Goal: Task Accomplishment & Management: Manage account settings

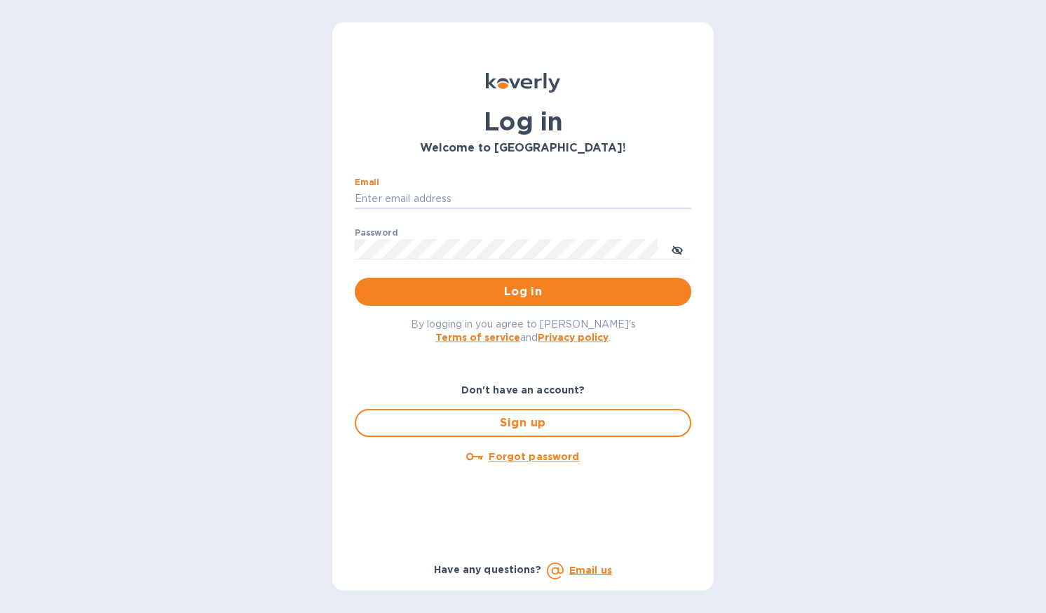
type input "Maureen.O@wine-circle-imports.com"
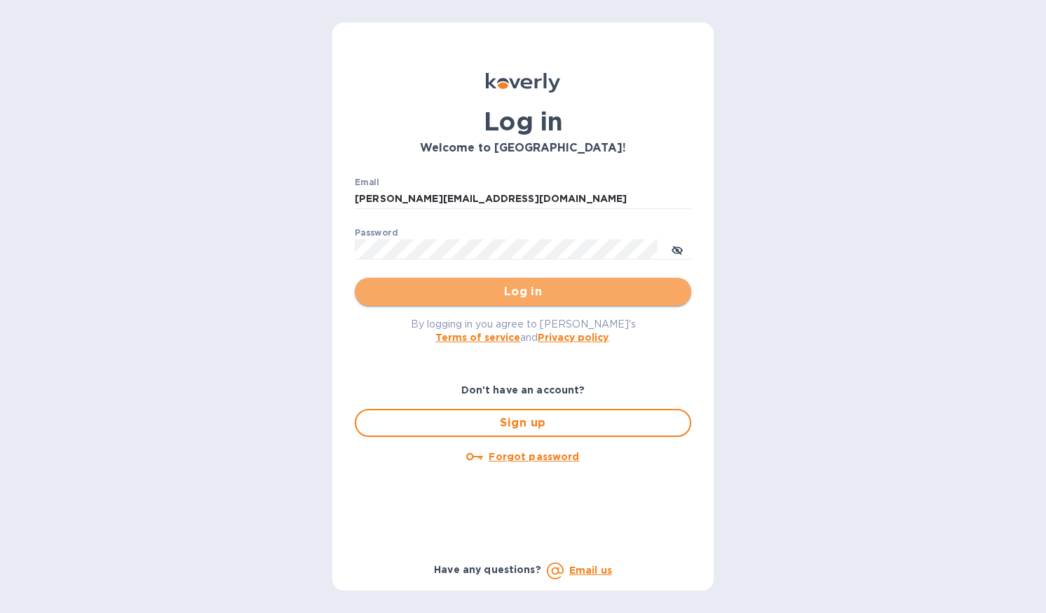
click at [447, 294] on span "Log in" at bounding box center [523, 291] width 314 height 17
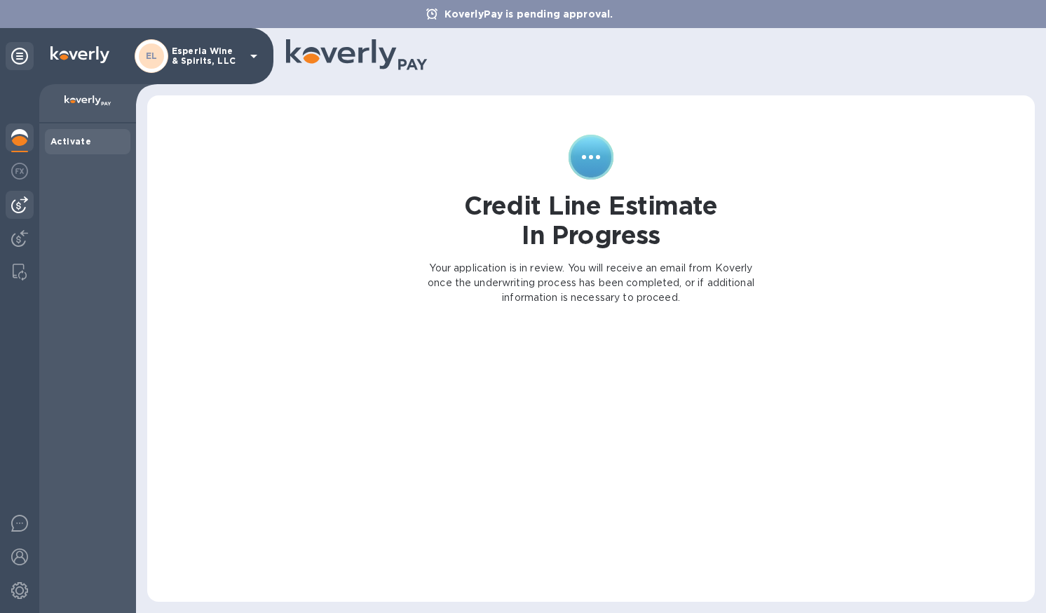
click at [19, 203] on img at bounding box center [19, 204] width 17 height 17
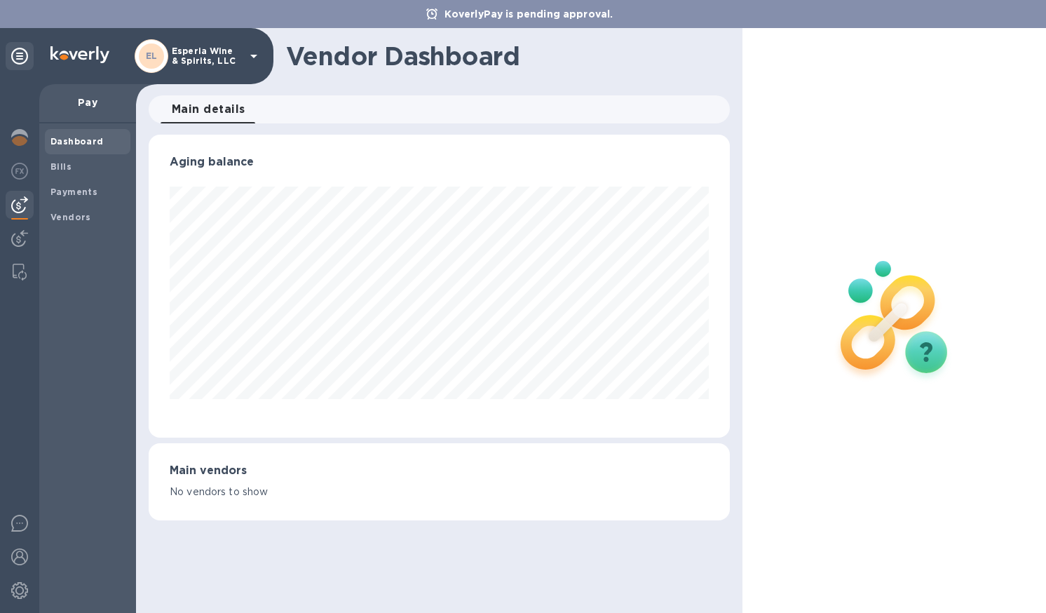
scroll to position [303, 581]
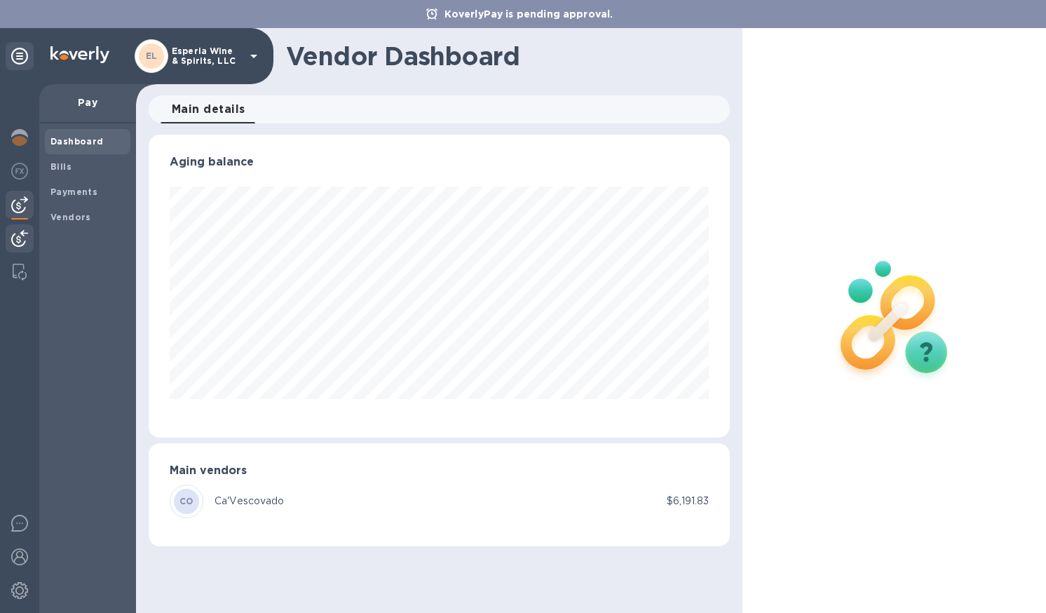
click at [17, 239] on img at bounding box center [19, 238] width 17 height 17
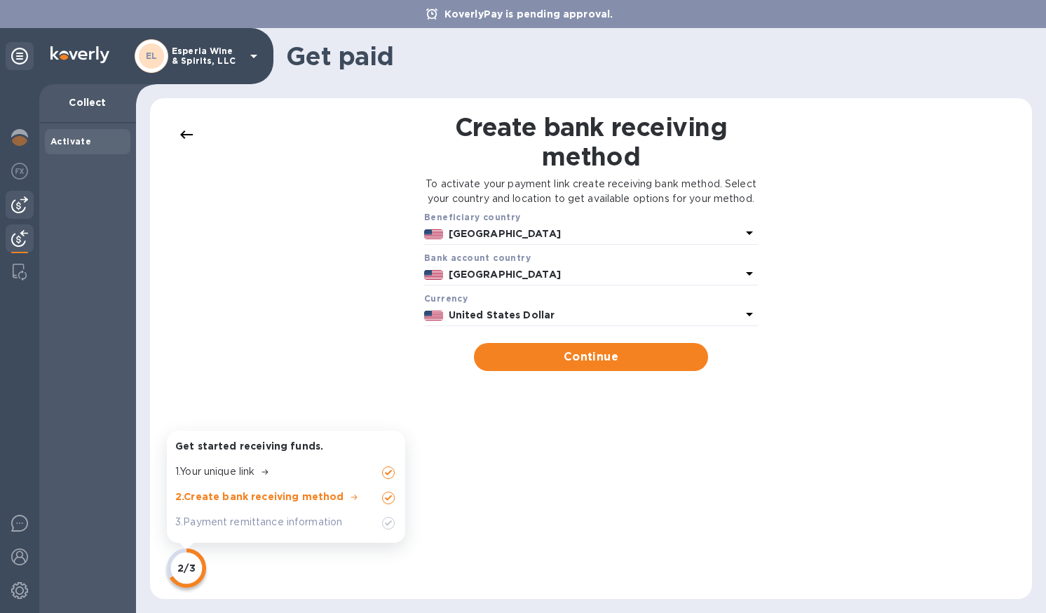
click at [17, 203] on img at bounding box center [19, 204] width 17 height 17
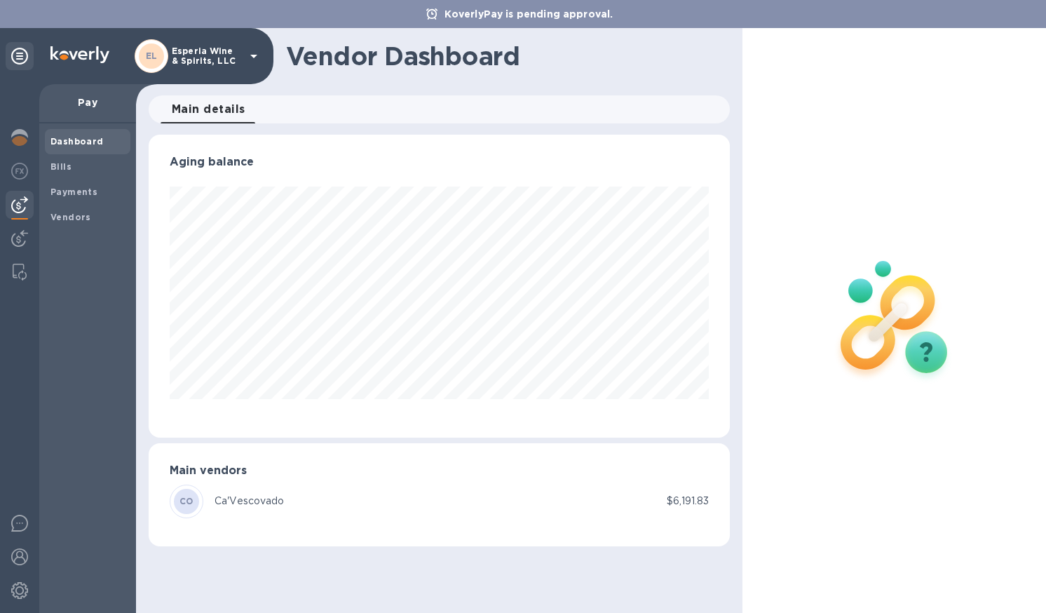
scroll to position [303, 581]
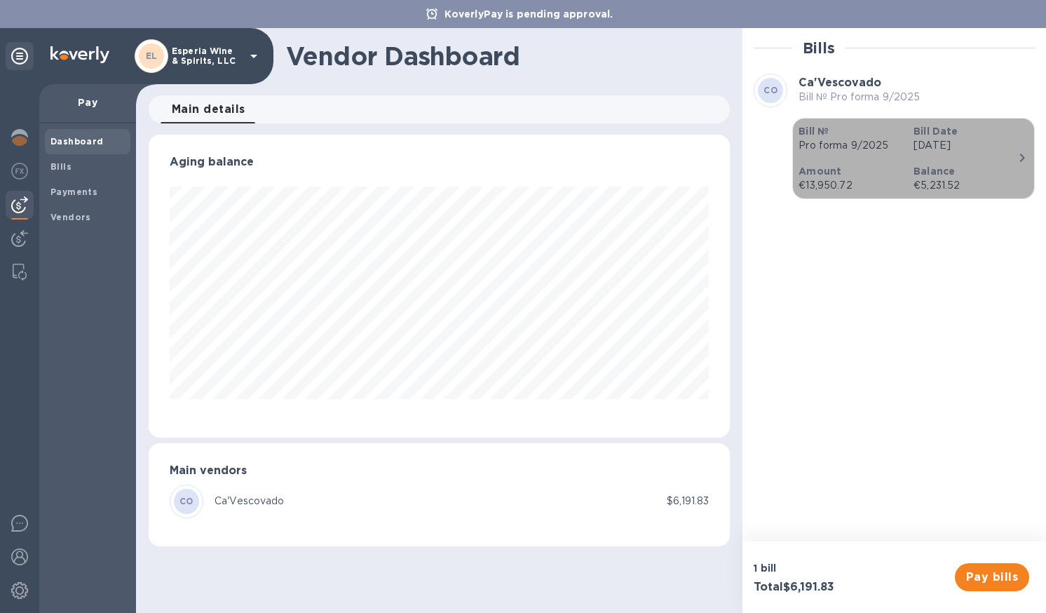
click at [853, 148] on p "Pro forma 9/2025" at bounding box center [851, 145] width 104 height 15
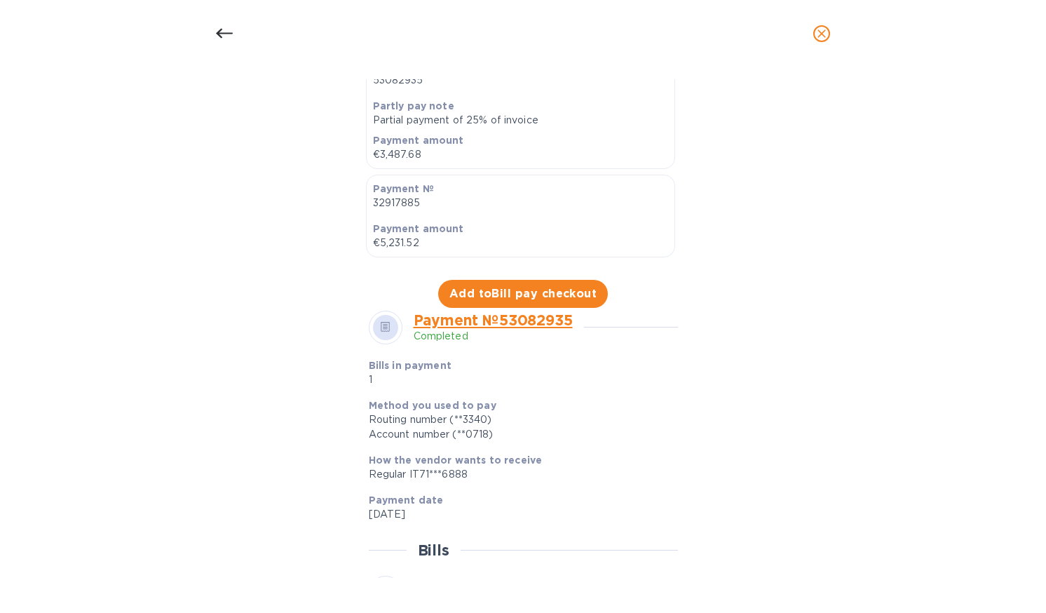
scroll to position [421, 0]
click at [510, 292] on span "Add to Bill pay checkout" at bounding box center [524, 293] width 148 height 17
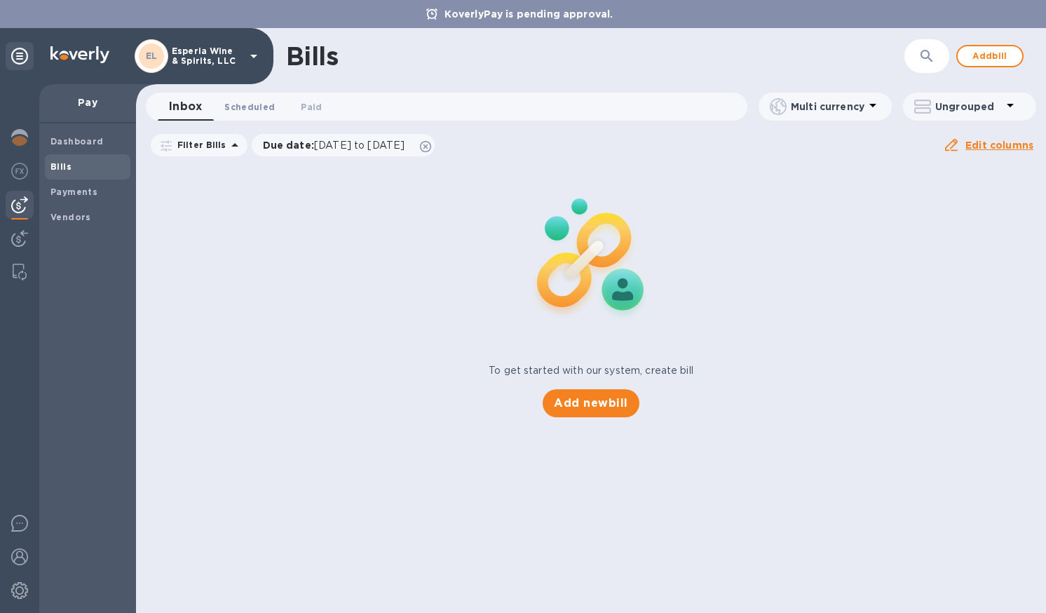
click at [244, 103] on span "Scheduled 0" at bounding box center [249, 107] width 50 height 15
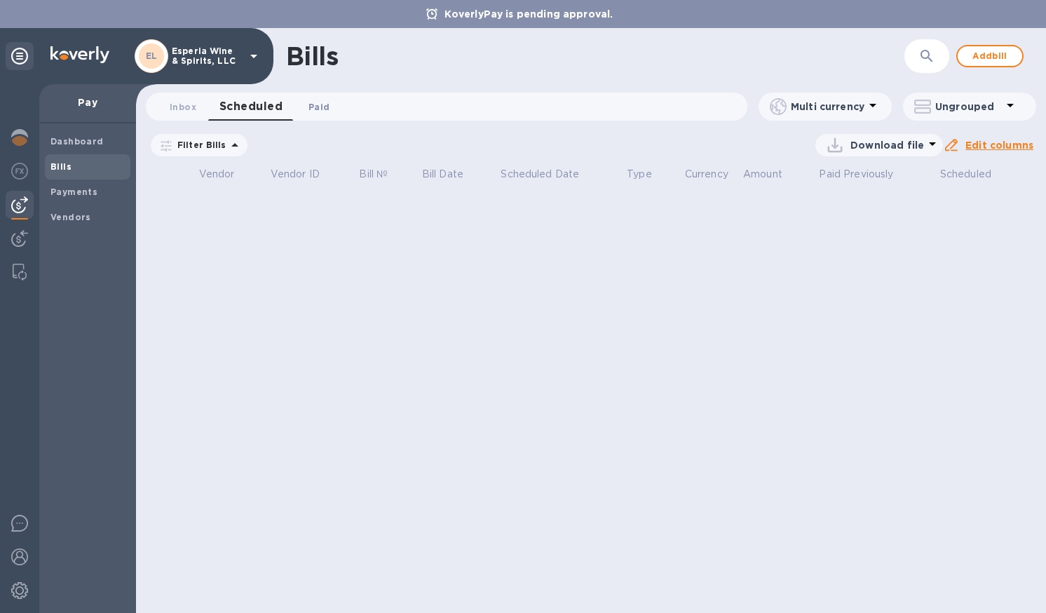
click at [319, 105] on span "Paid 0" at bounding box center [319, 107] width 21 height 15
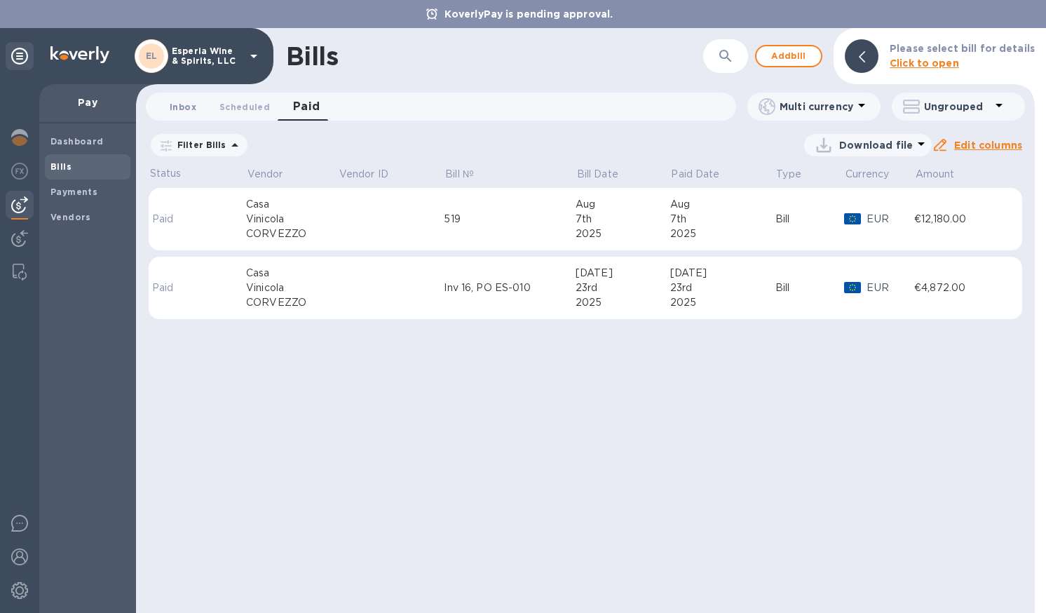
click at [177, 104] on span "Inbox 0" at bounding box center [183, 107] width 27 height 15
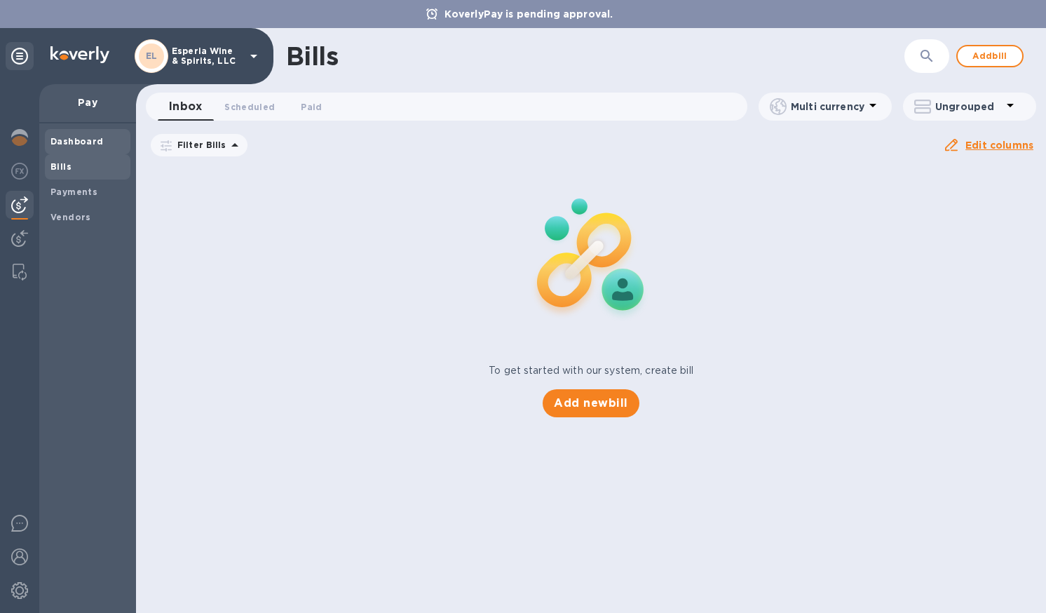
click at [65, 136] on span "Dashboard" at bounding box center [76, 142] width 53 height 14
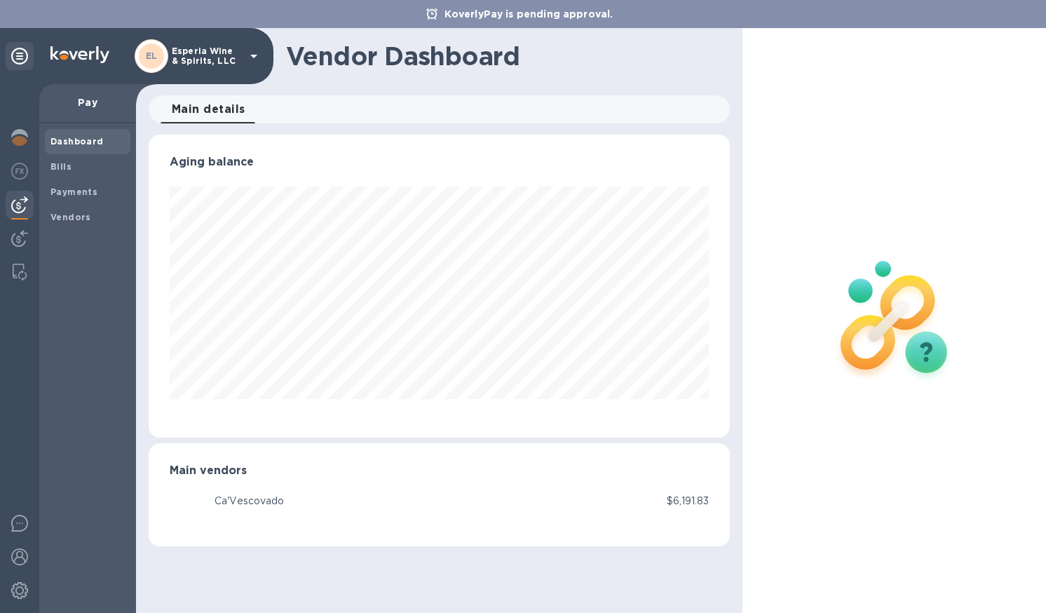
scroll to position [303, 581]
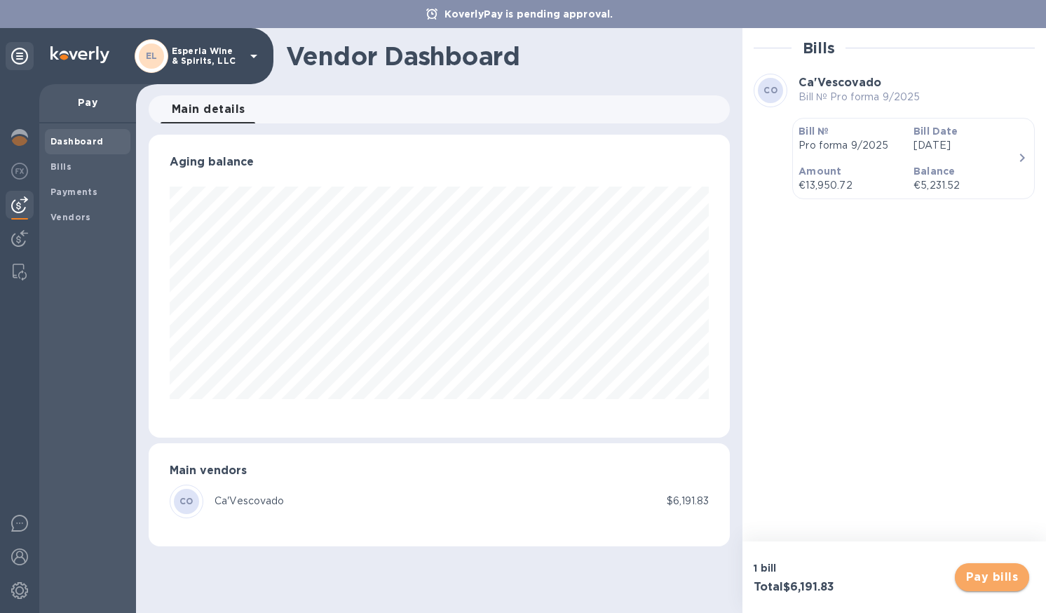
click at [1001, 576] on span "Pay bills" at bounding box center [992, 577] width 52 height 17
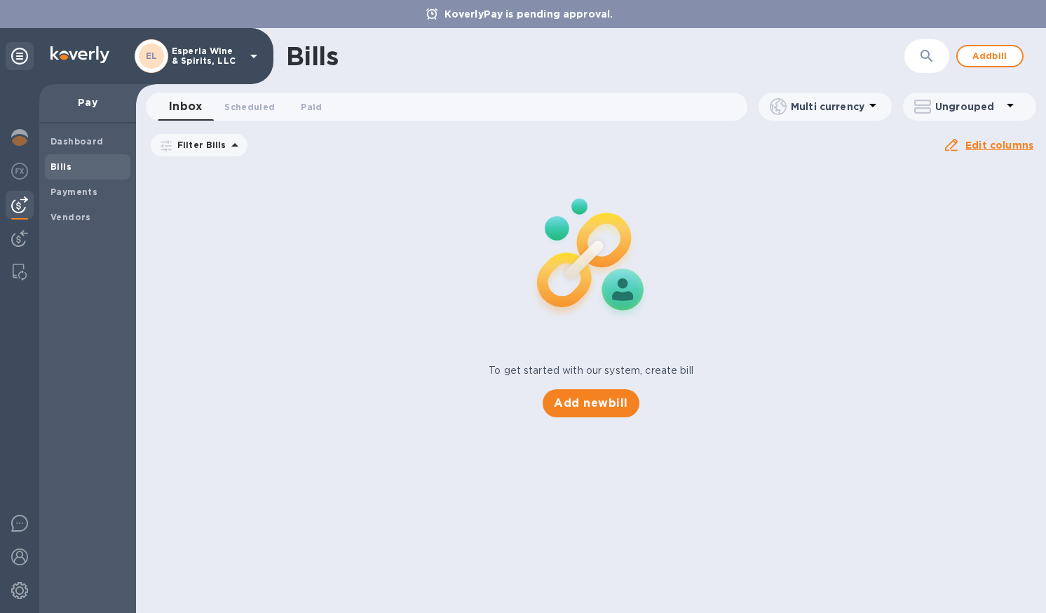
click at [0, 0] on icon at bounding box center [0, 0] width 0 height 0
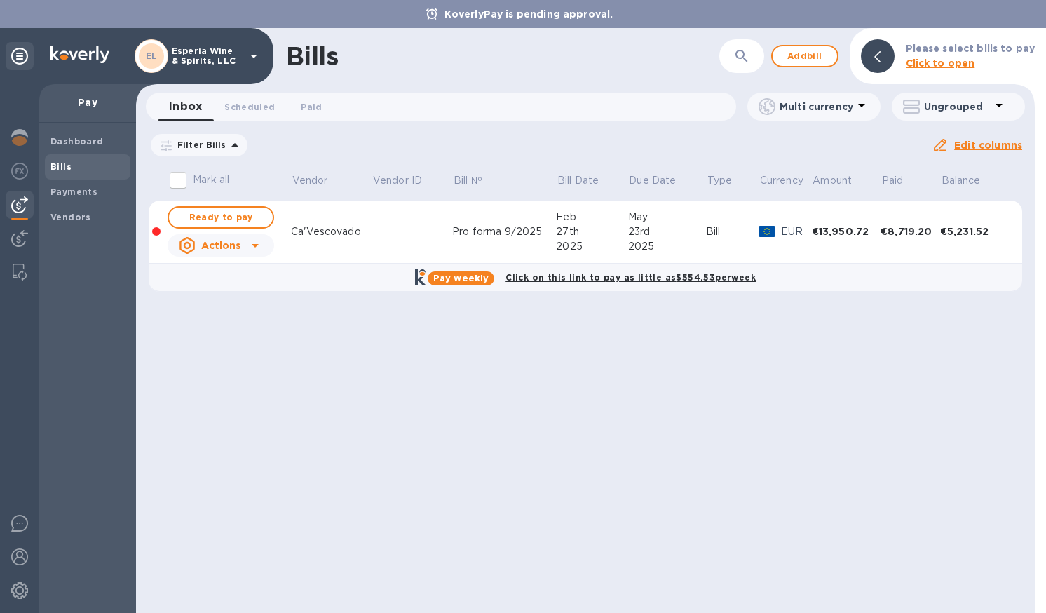
click at [397, 222] on td at bounding box center [412, 232] width 81 height 63
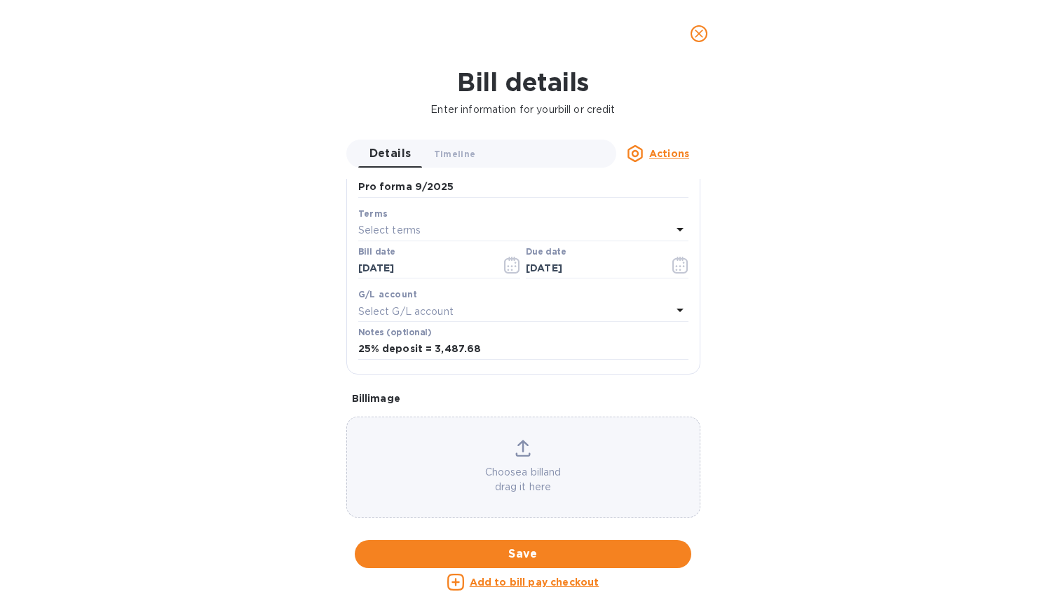
scroll to position [273, 0]
click at [532, 582] on u "Add to bill pay checkout" at bounding box center [535, 582] width 130 height 11
checkbox input "true"
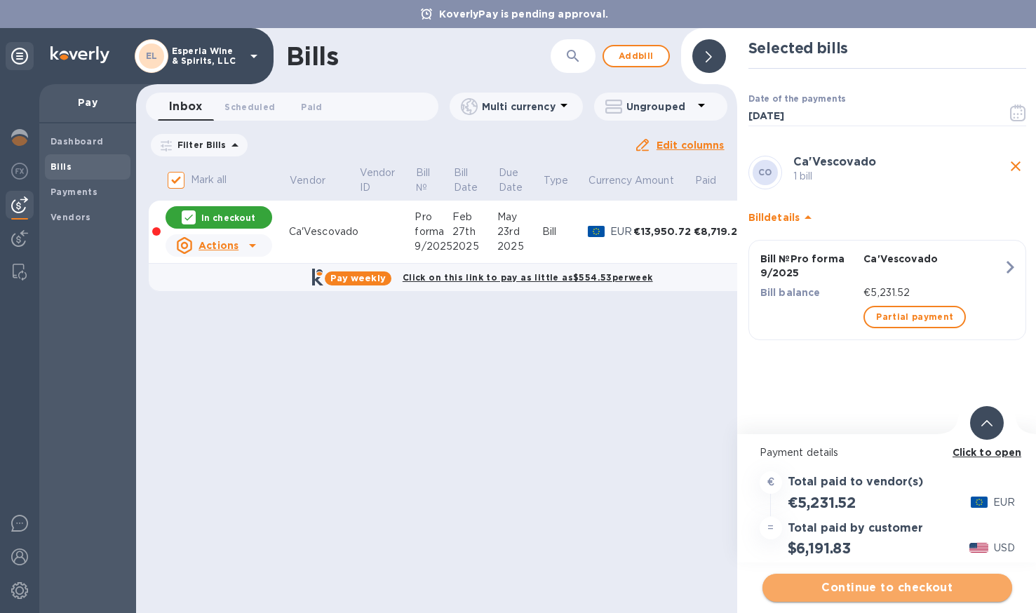
click at [882, 588] on span "Continue to checkout" at bounding box center [887, 587] width 227 height 17
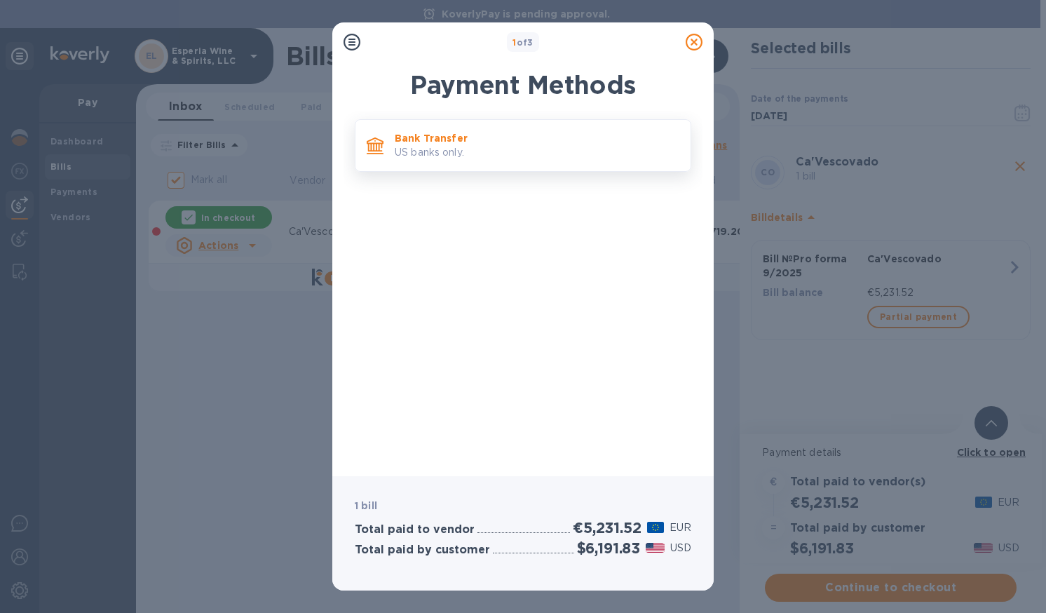
click at [455, 136] on p "Bank Transfer" at bounding box center [537, 138] width 285 height 14
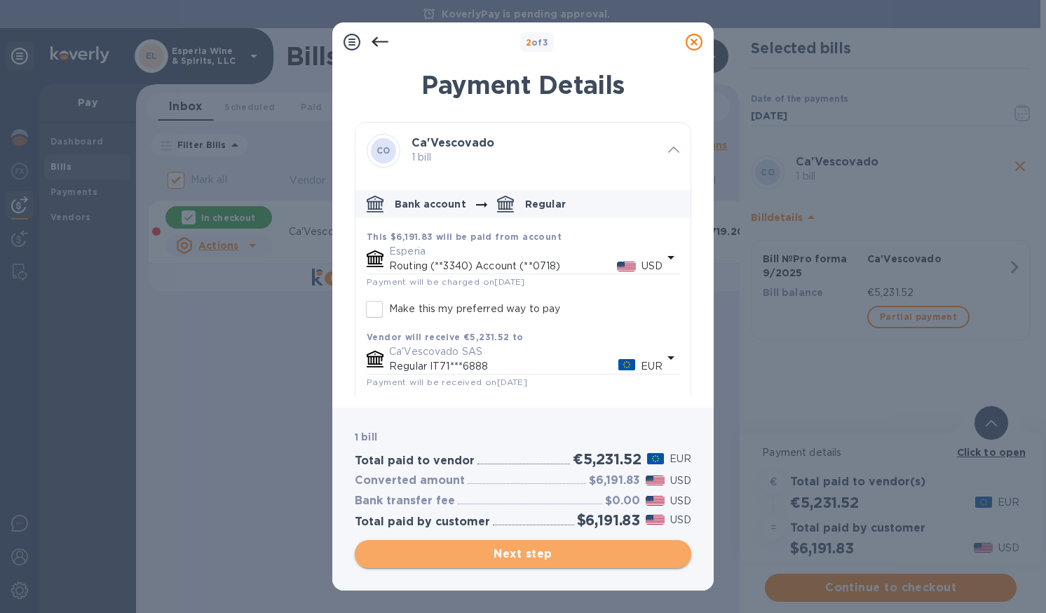
click at [532, 550] on span "Next step" at bounding box center [523, 554] width 314 height 17
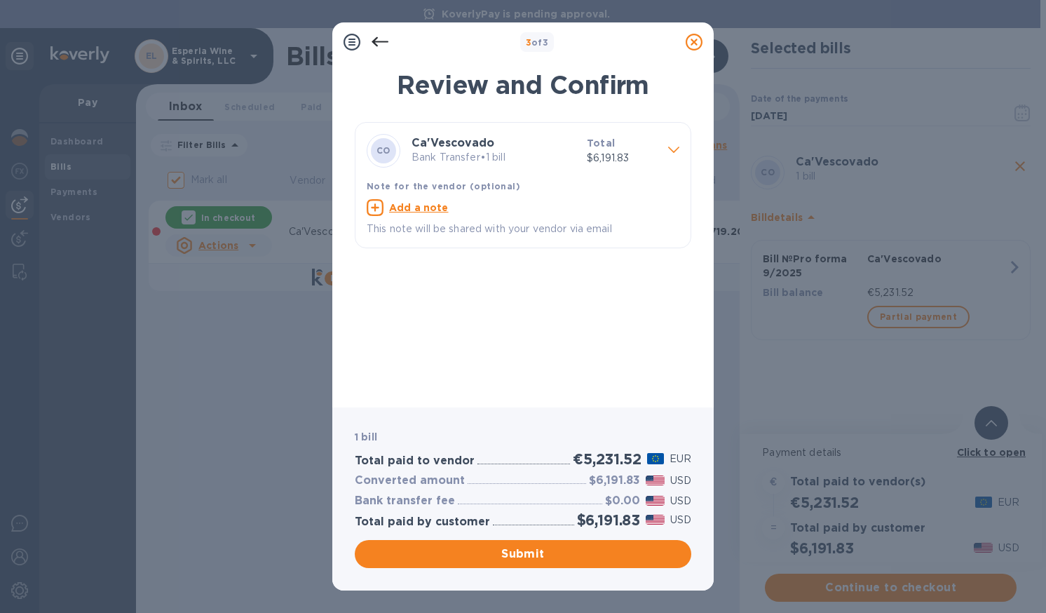
click at [425, 209] on u "Add a note" at bounding box center [419, 207] width 60 height 11
click at [397, 211] on textarea at bounding box center [512, 209] width 290 height 12
click at [462, 206] on div "Final payment x" at bounding box center [512, 209] width 290 height 21
type textarea "Final payment of inv 171/2025"
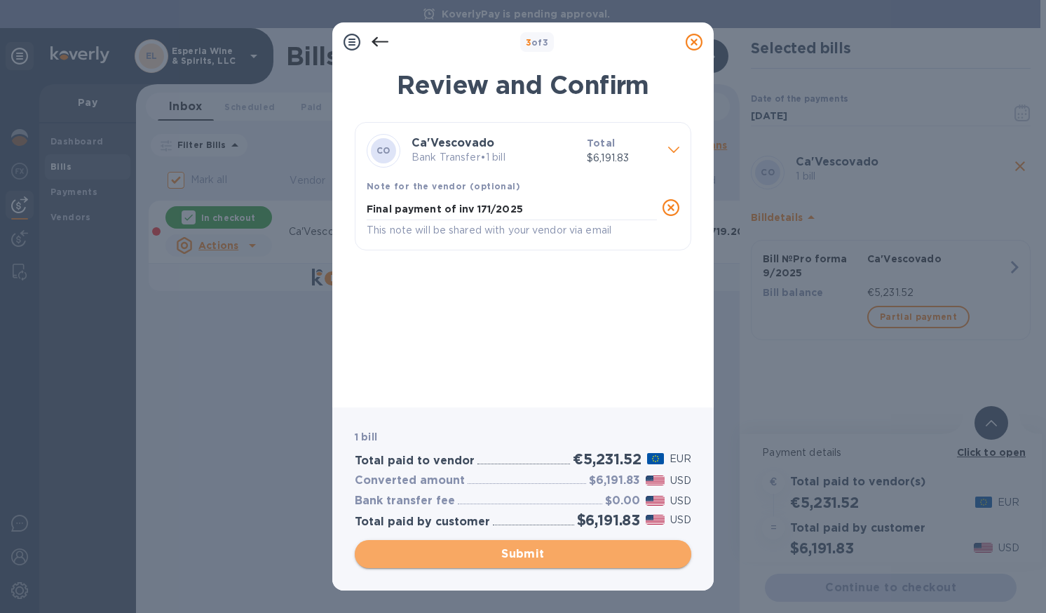
click at [506, 551] on span "Submit" at bounding box center [523, 554] width 314 height 17
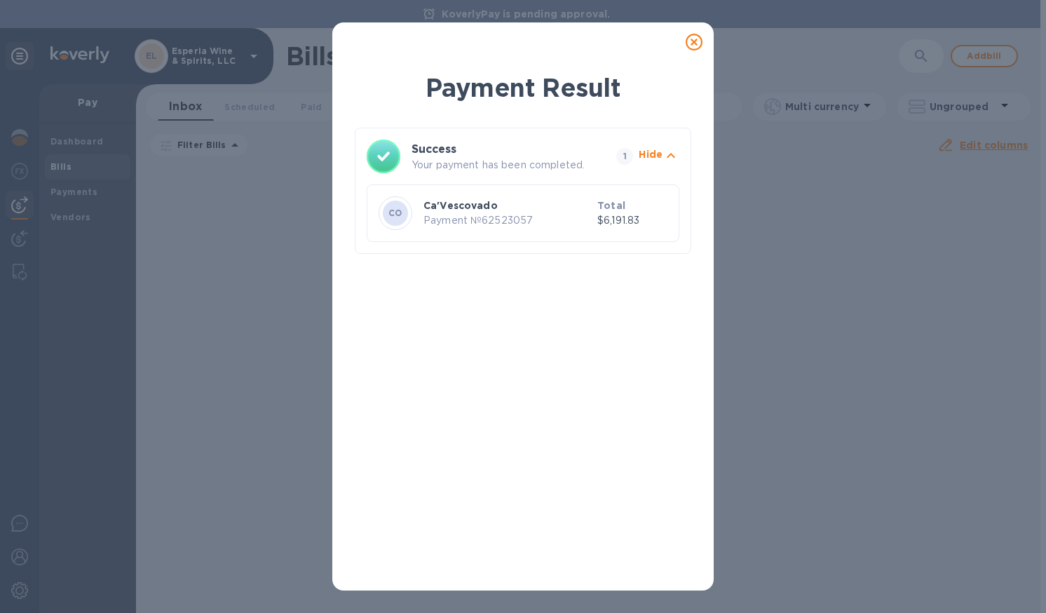
click at [696, 39] on icon at bounding box center [694, 42] width 17 height 17
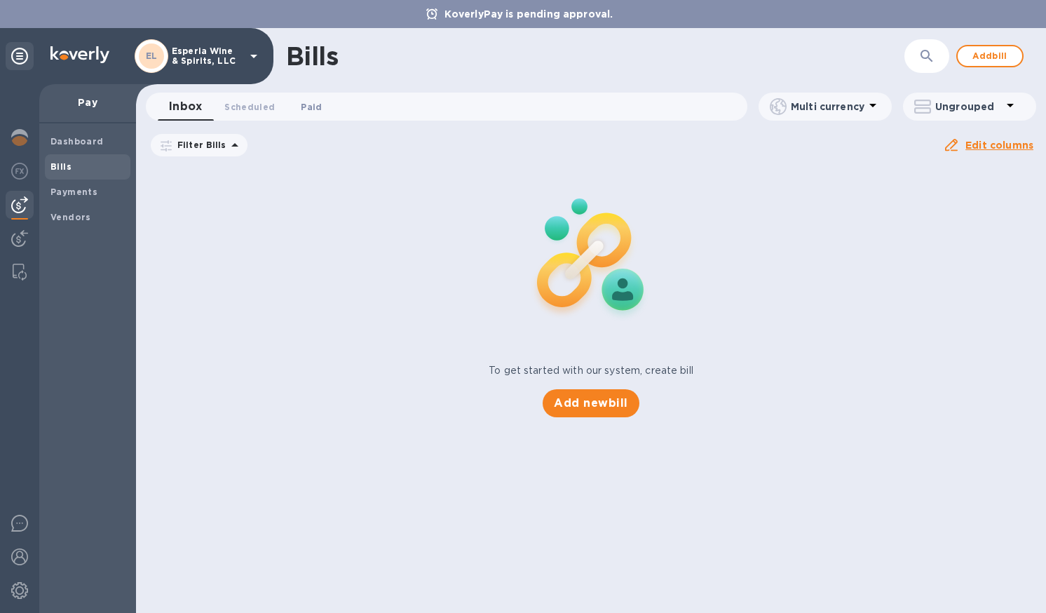
click at [303, 103] on span "Paid 0" at bounding box center [311, 107] width 21 height 15
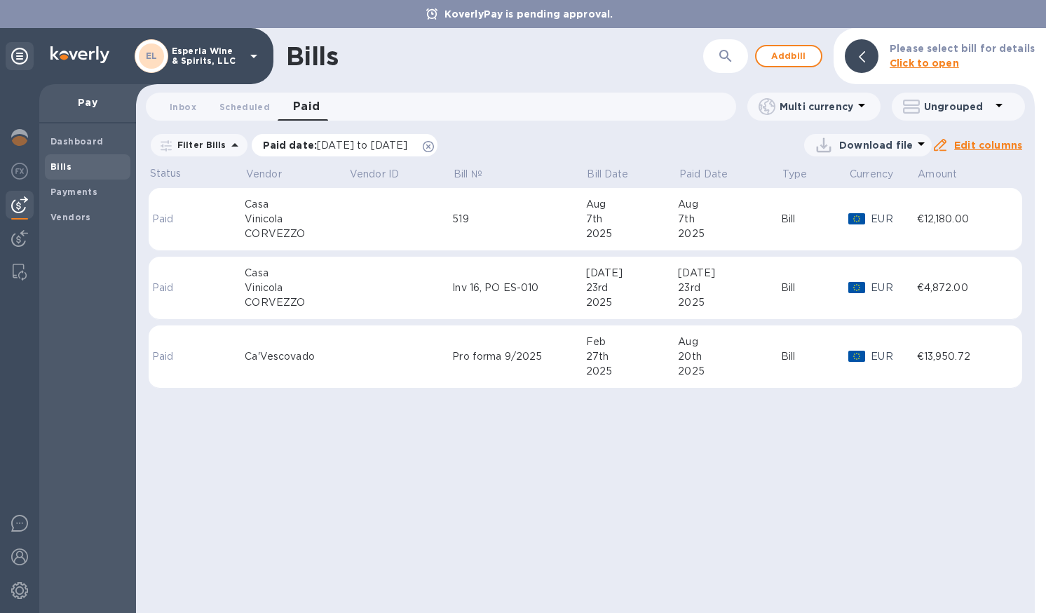
click at [434, 146] on icon at bounding box center [428, 146] width 11 height 11
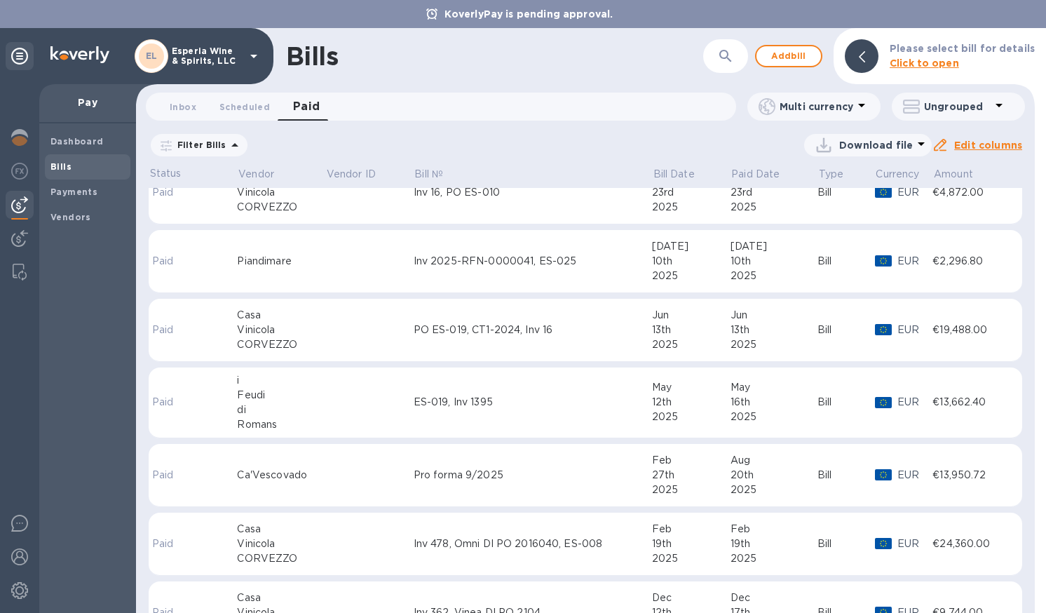
scroll to position [140, 0]
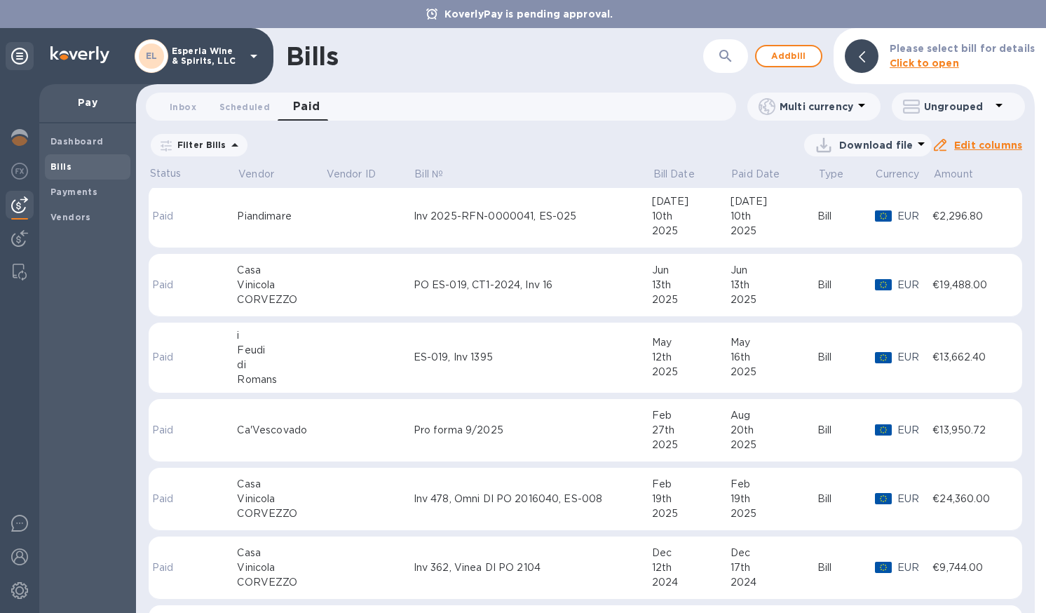
click at [353, 439] on td at bounding box center [369, 430] width 88 height 63
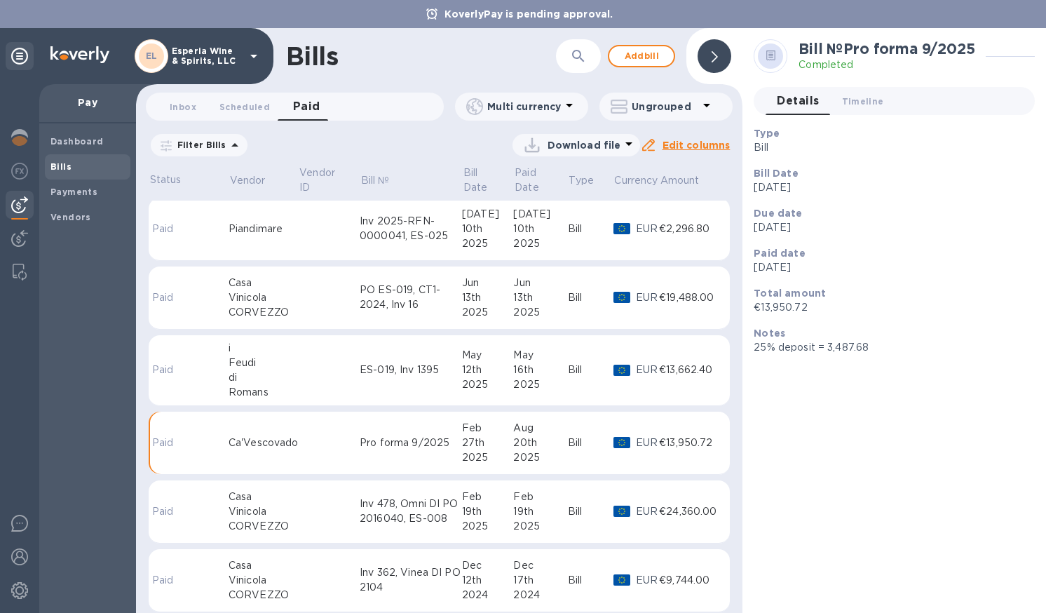
scroll to position [149, 0]
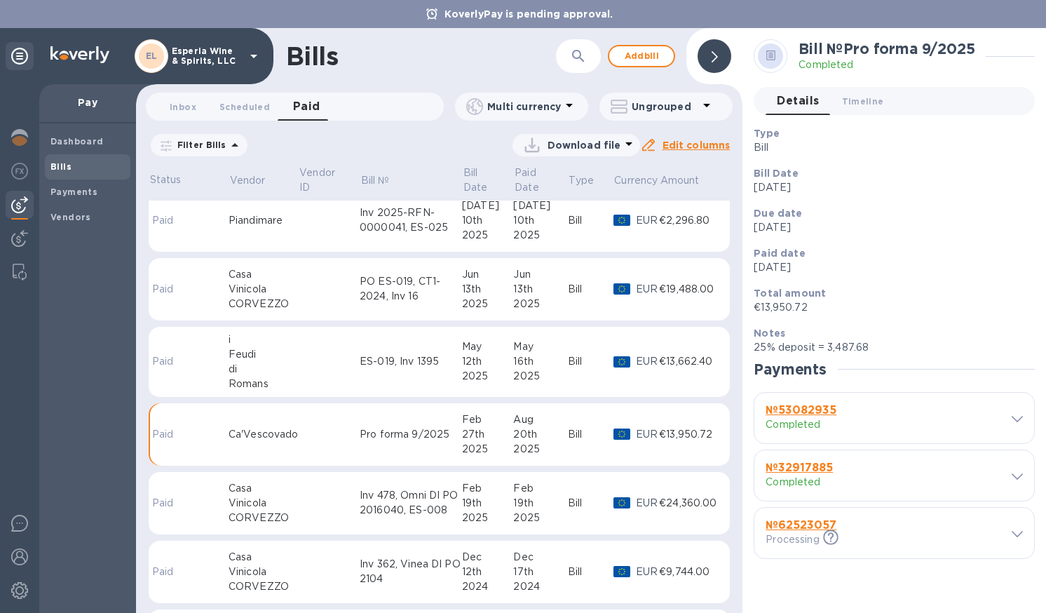
click at [790, 524] on b "№ 62523057" at bounding box center [801, 524] width 71 height 13
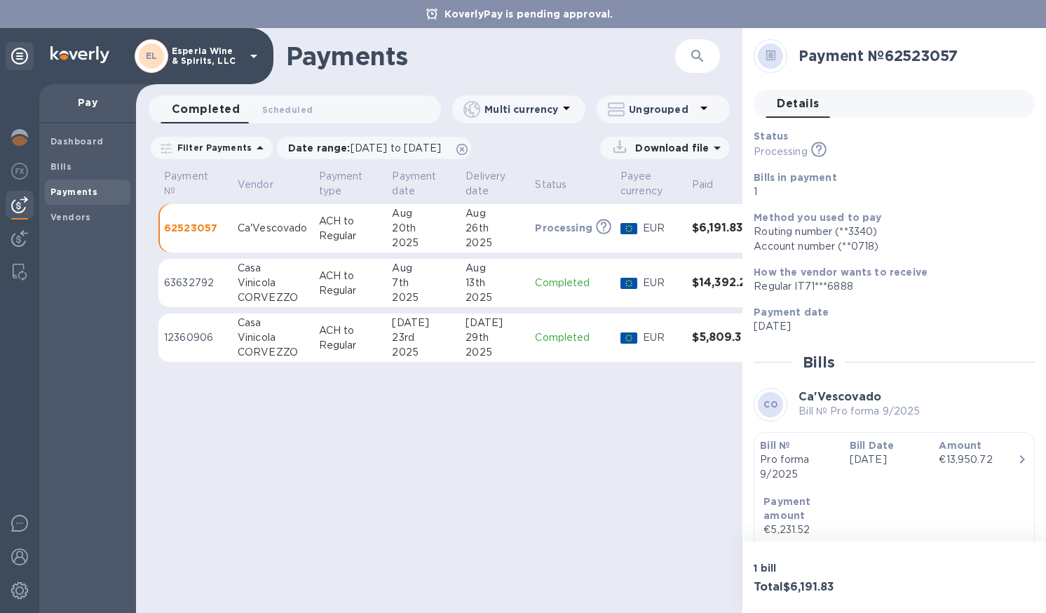
click at [917, 56] on h2 "Payment № 62523057" at bounding box center [911, 56] width 225 height 18
copy h2 "62523057"
click at [908, 77] on div "Payment № 62523057" at bounding box center [888, 56] width 281 height 45
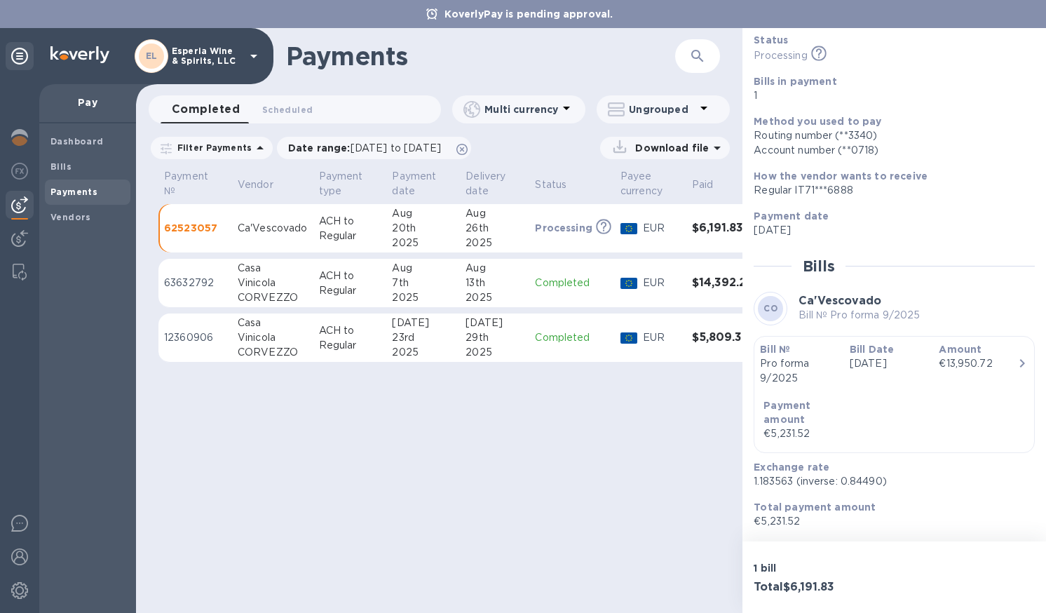
scroll to position [121, 0]
